Goal: Browse casually: Explore the website without a specific task or goal

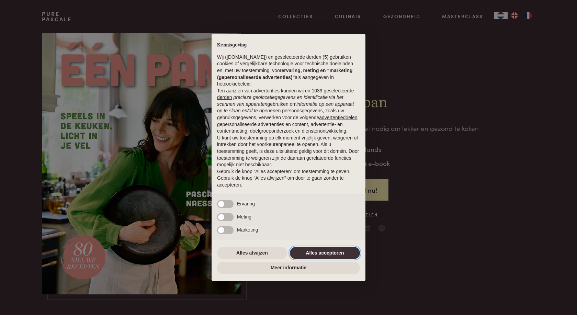
click at [319, 253] on button "Alles accepteren" at bounding box center [325, 253] width 70 height 12
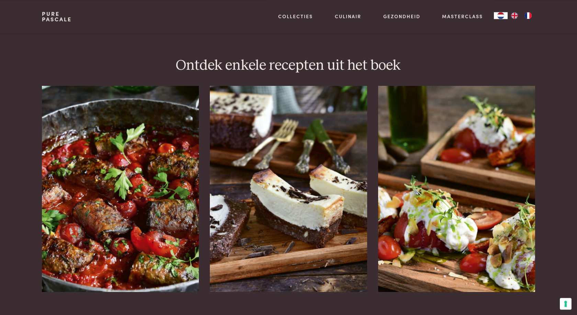
scroll to position [840, 0]
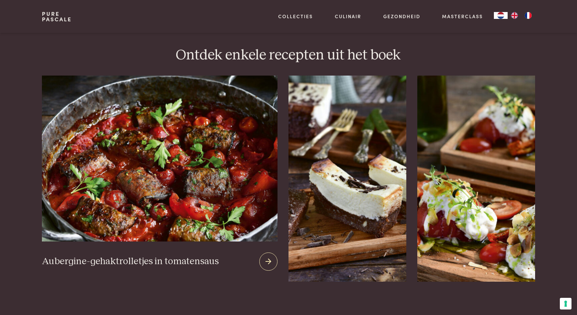
click at [140, 163] on img at bounding box center [160, 159] width 236 height 166
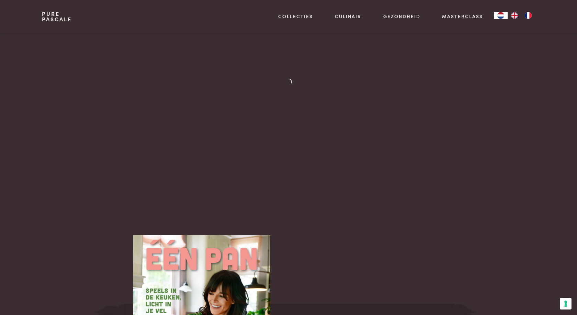
scroll to position [840, 0]
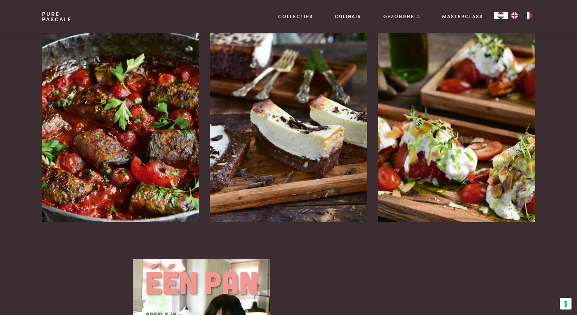
click at [414, 139] on img at bounding box center [456, 119] width 157 height 206
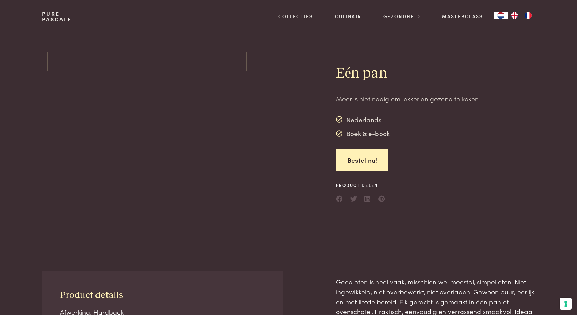
scroll to position [840, 0]
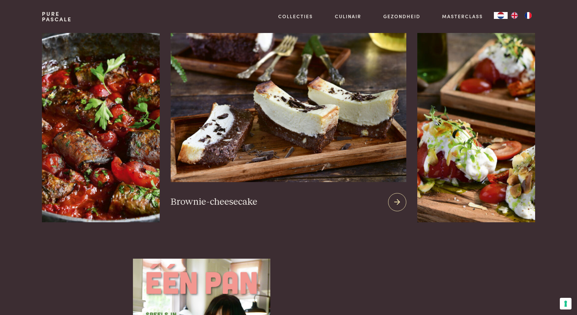
click at [328, 117] on img at bounding box center [289, 99] width 236 height 166
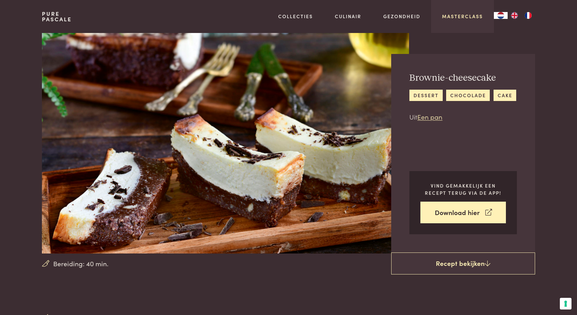
click at [466, 17] on link "Masterclass" at bounding box center [462, 16] width 41 height 7
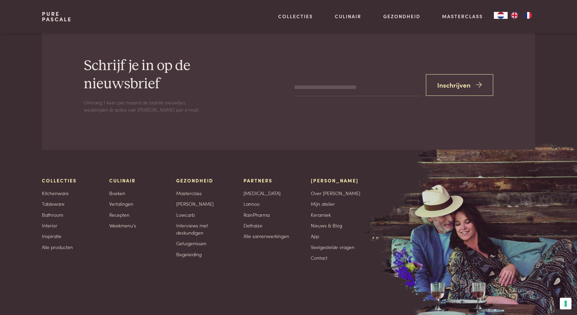
scroll to position [2392, 0]
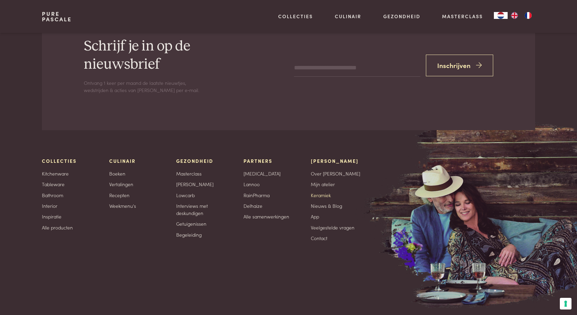
click at [327, 192] on link "Keramiek" at bounding box center [321, 195] width 20 height 7
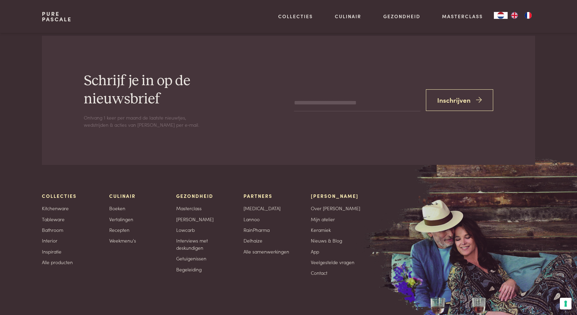
scroll to position [1471, 0]
click at [328, 237] on link "Nieuws & Blog" at bounding box center [326, 240] width 31 height 7
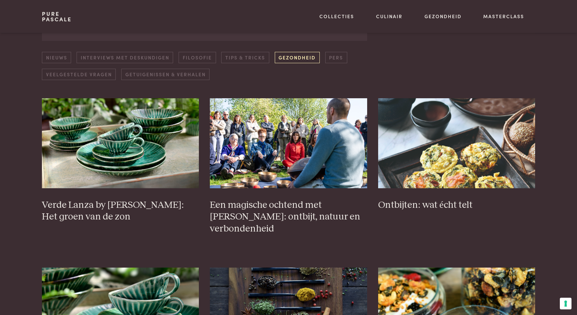
scroll to position [105, 0]
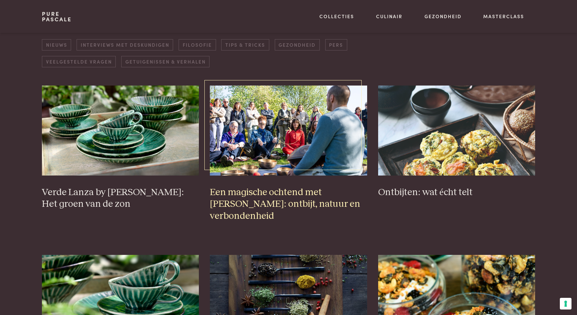
click at [317, 197] on h3 "Een magische ochtend met [PERSON_NAME]: ontbijt, natuur en verbondenheid" at bounding box center [288, 204] width 157 height 36
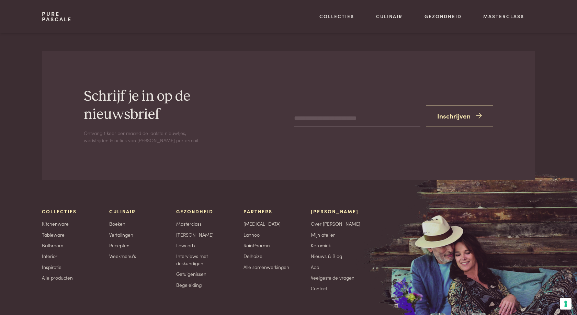
scroll to position [2626, 0]
